Goal: Task Accomplishment & Management: Use online tool/utility

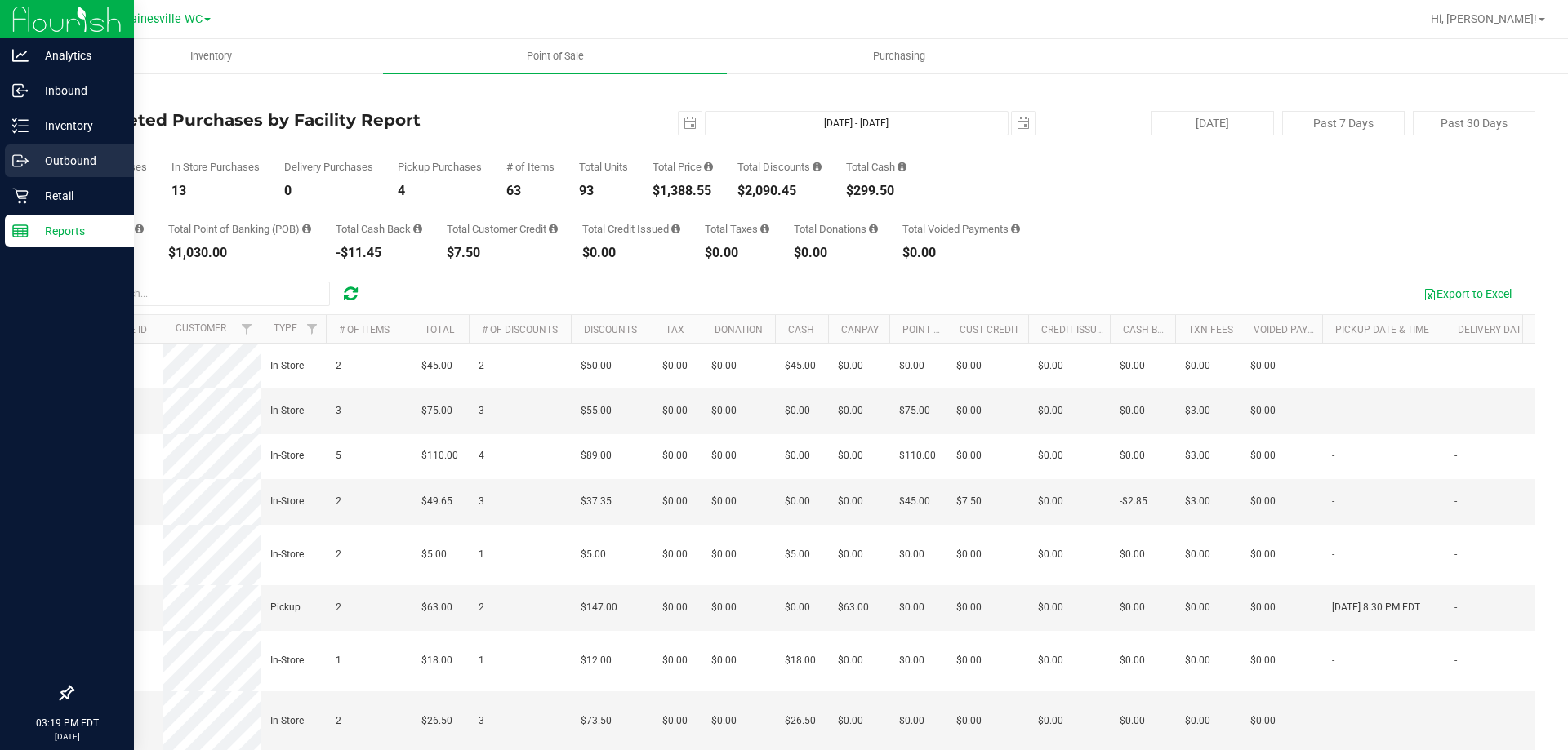
scroll to position [511, 0]
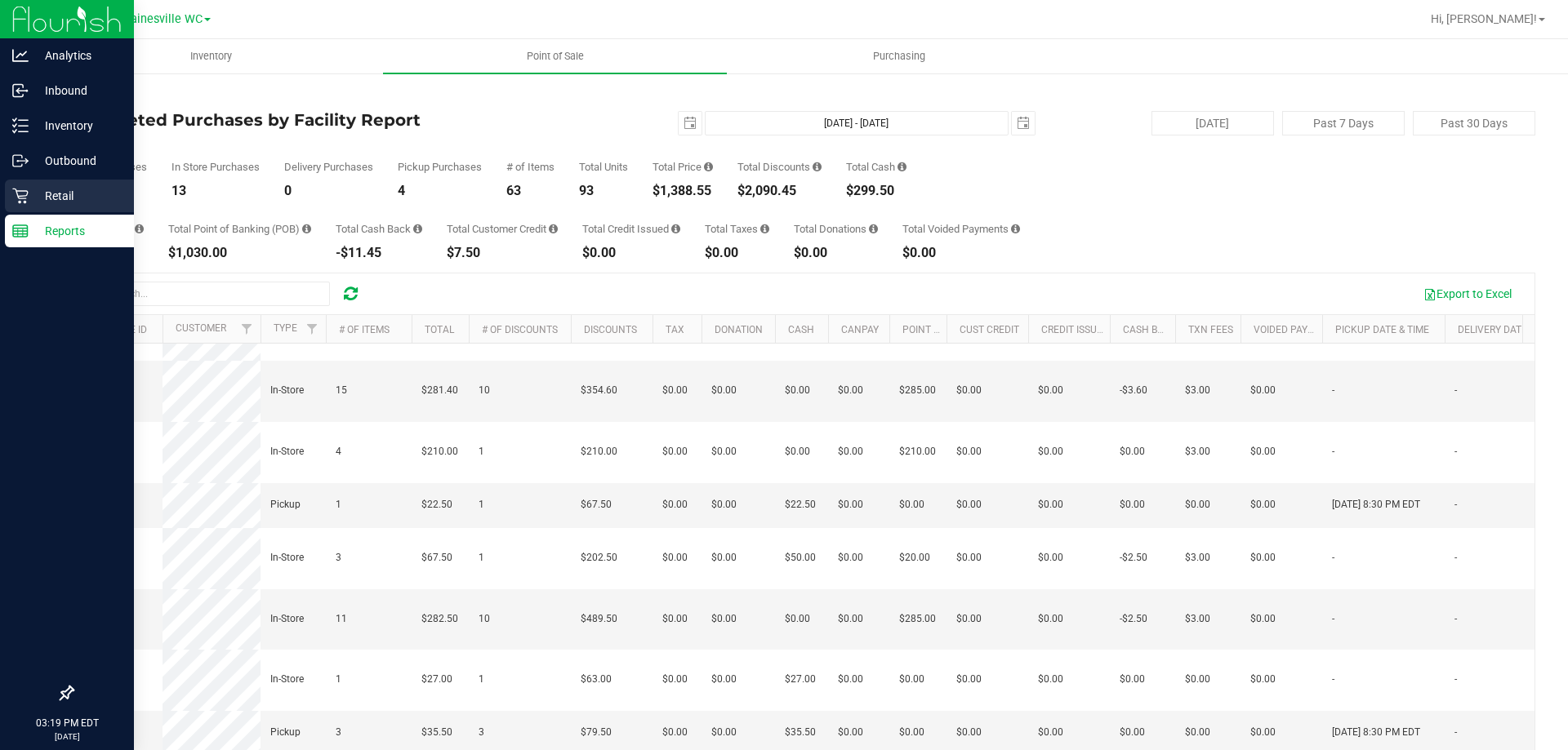
click at [47, 187] on p "Retail" at bounding box center [77, 196] width 98 height 19
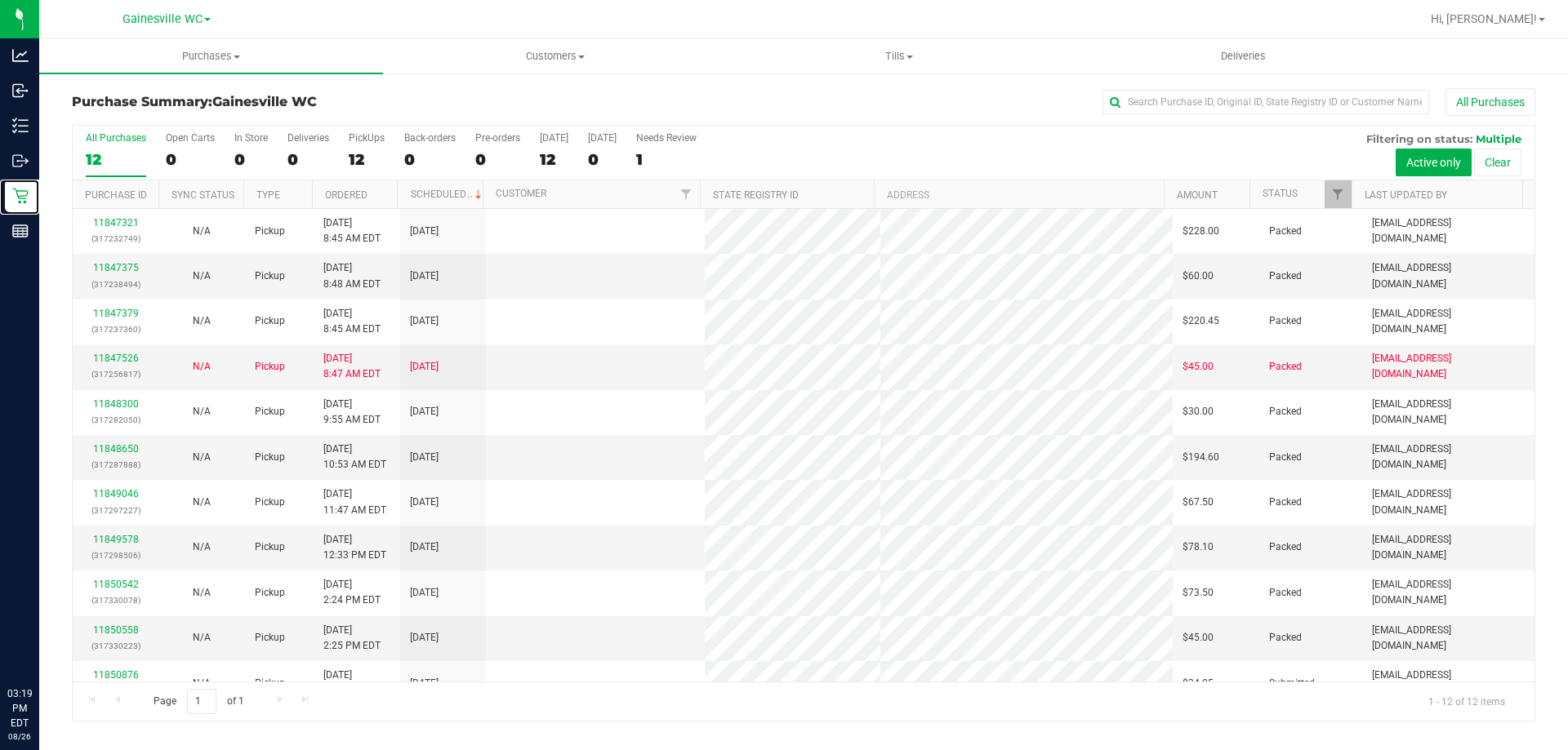
scroll to position [70, 0]
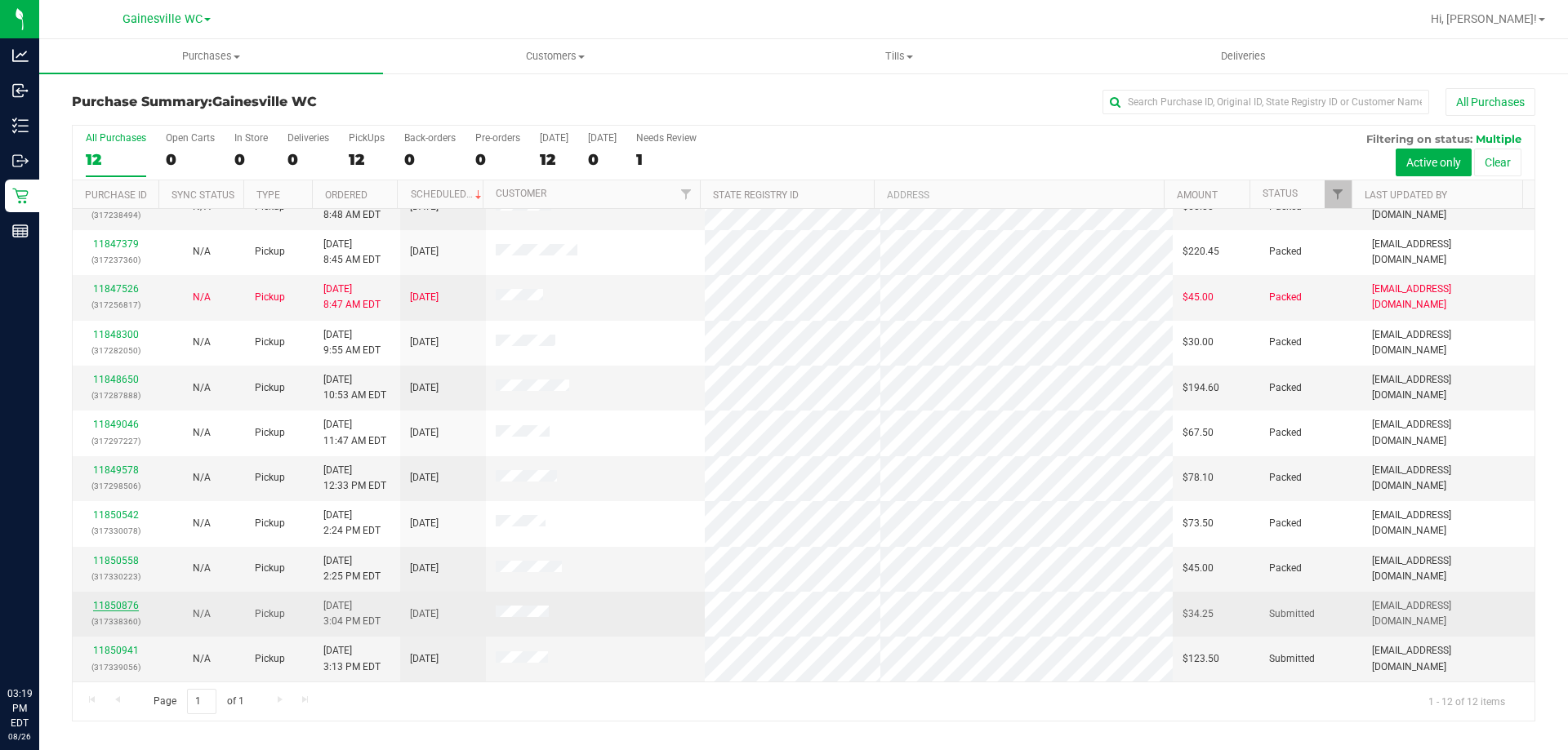
click at [122, 606] on link "11850876" at bounding box center [116, 605] width 46 height 11
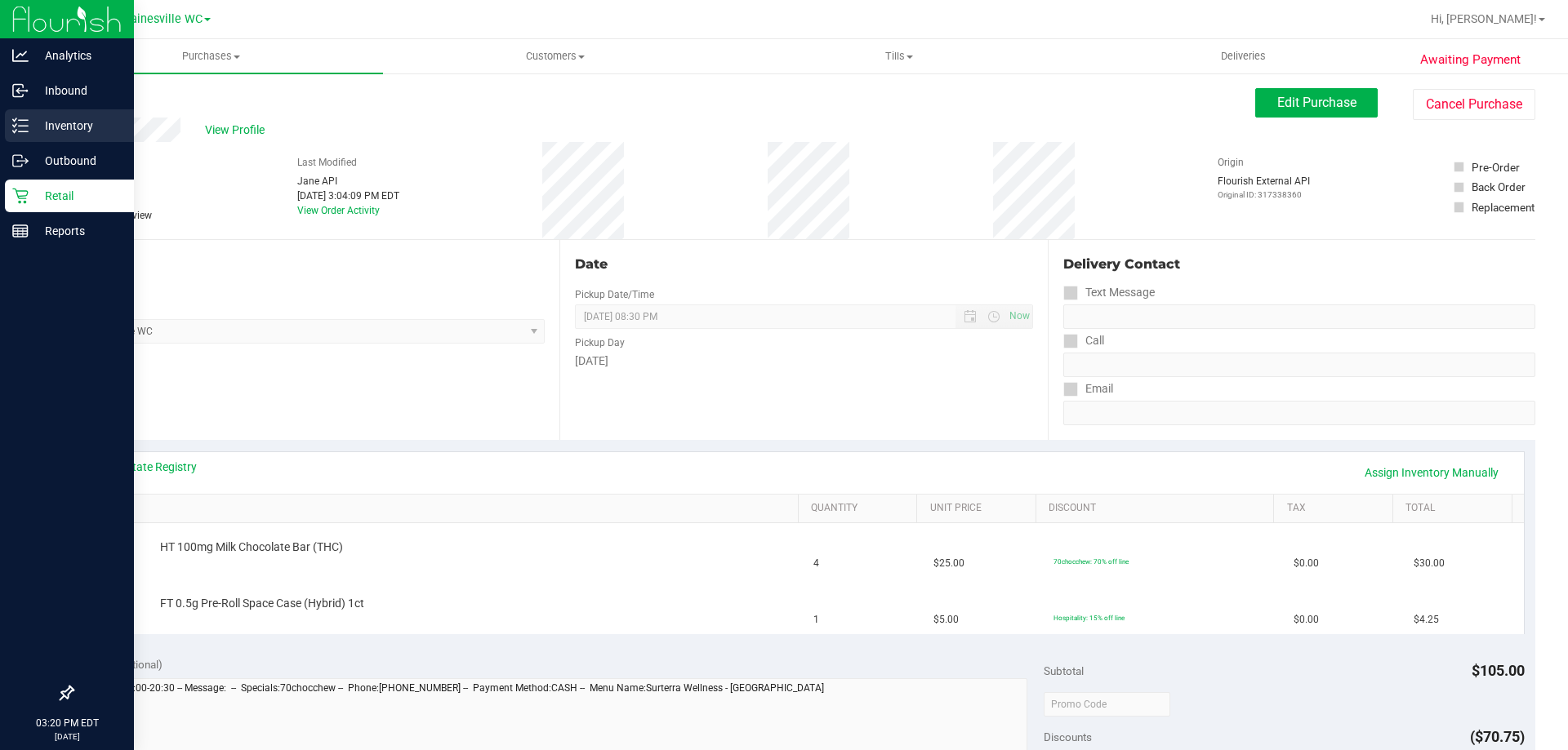
click at [87, 136] on div "Inventory" at bounding box center [70, 125] width 129 height 33
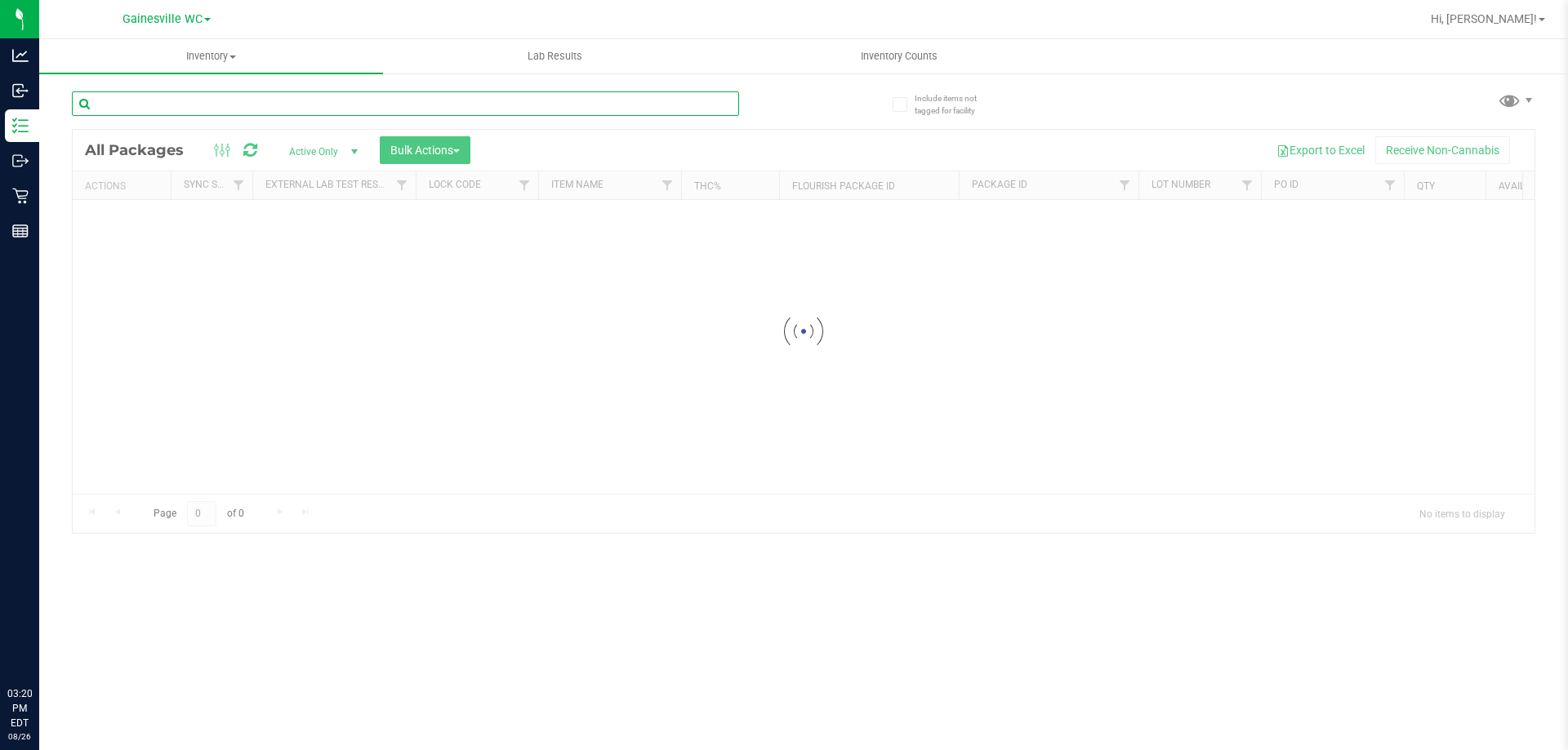
click at [373, 112] on input "text" at bounding box center [405, 103] width 667 height 25
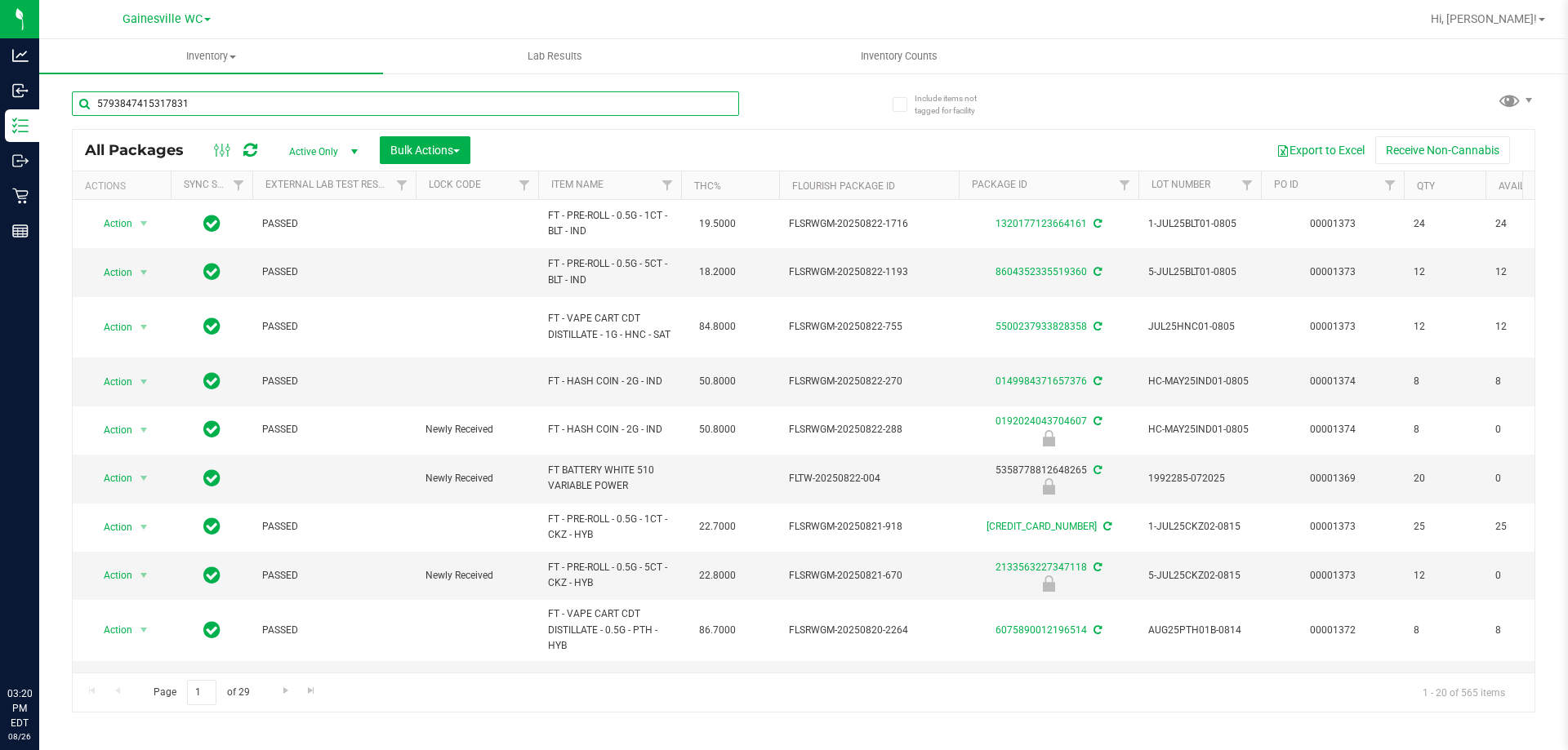
type input "5793847415317831"
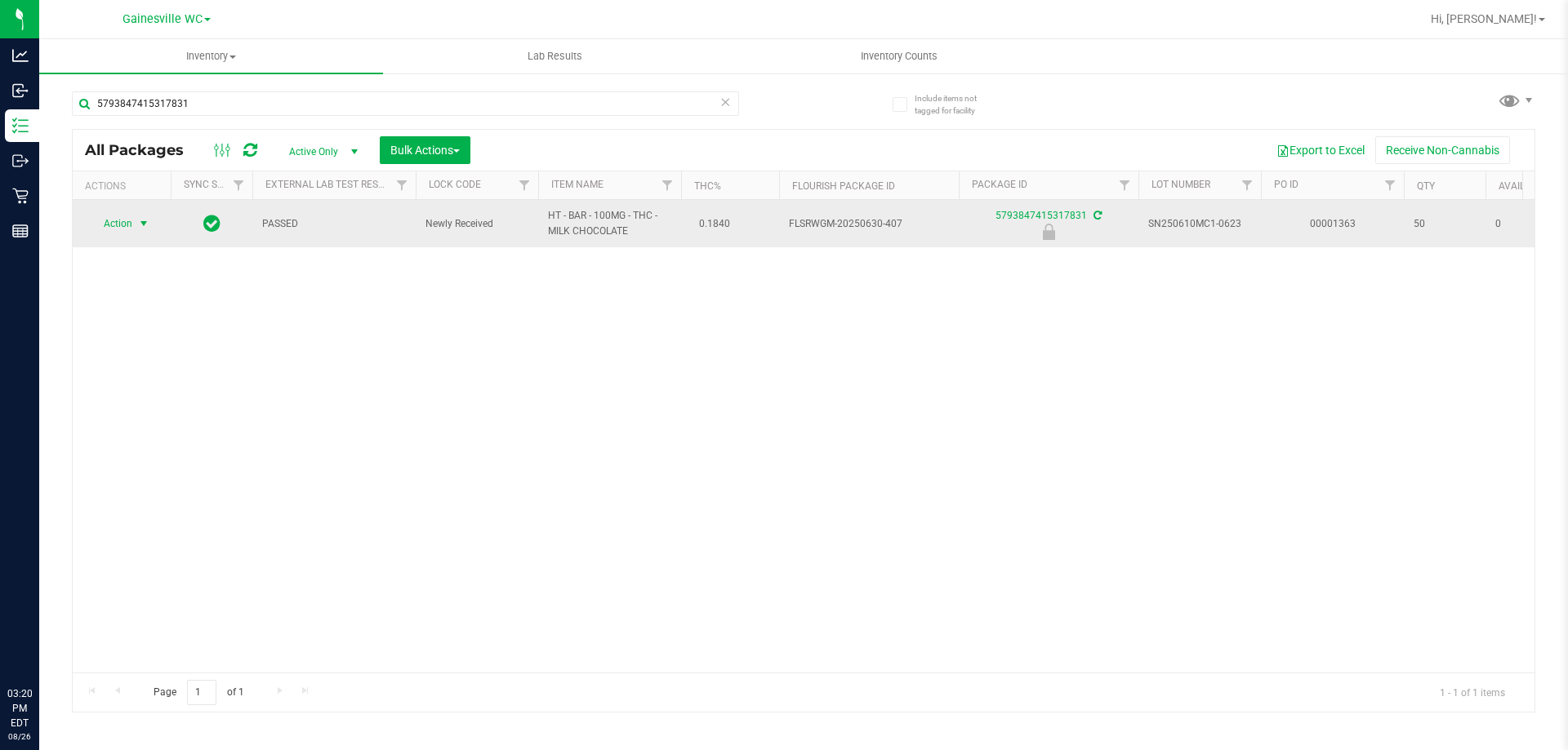
click at [116, 220] on span "Action" at bounding box center [111, 223] width 44 height 23
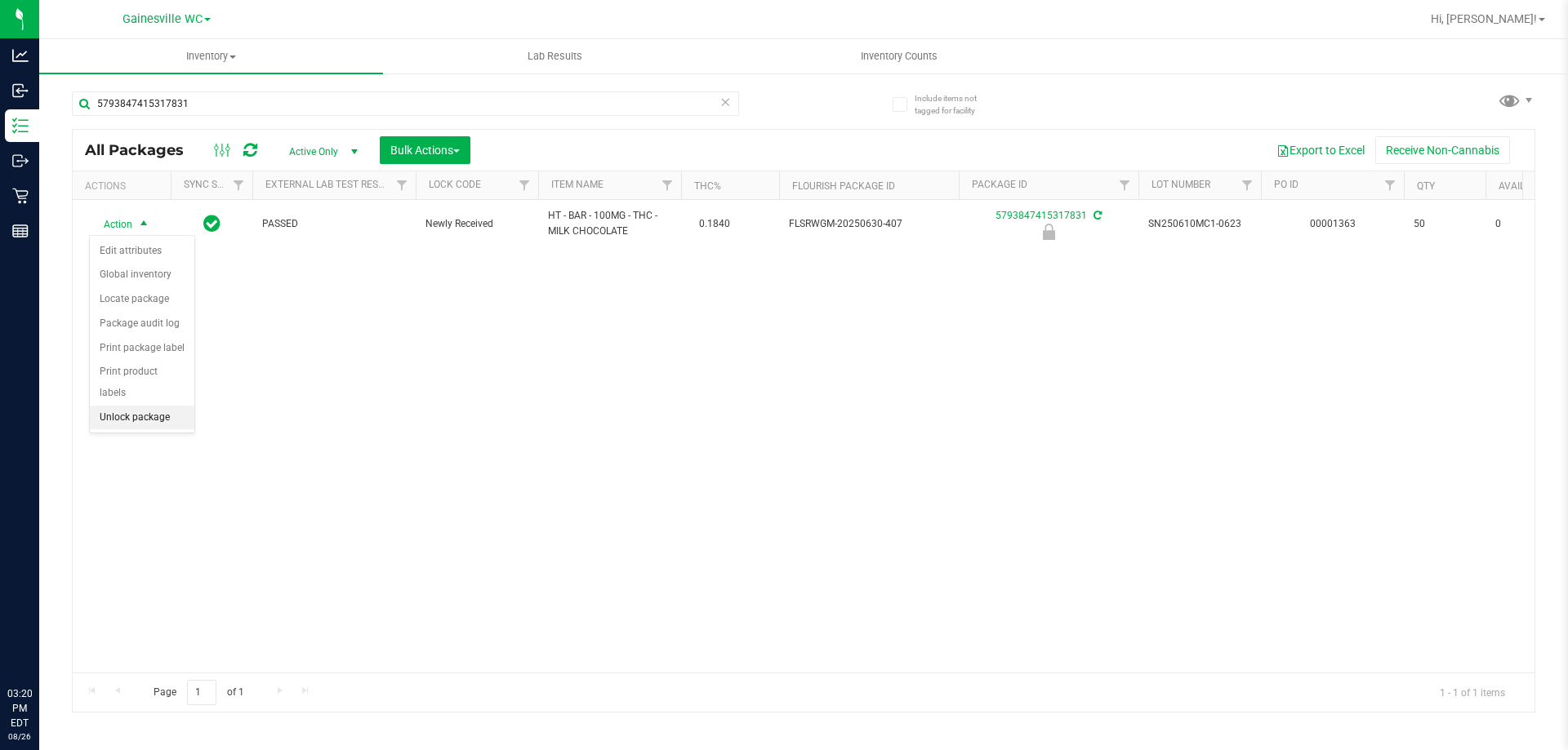
click at [145, 405] on li "Unlock package" at bounding box center [142, 418] width 104 height 25
